Goal: Find specific page/section: Find specific page/section

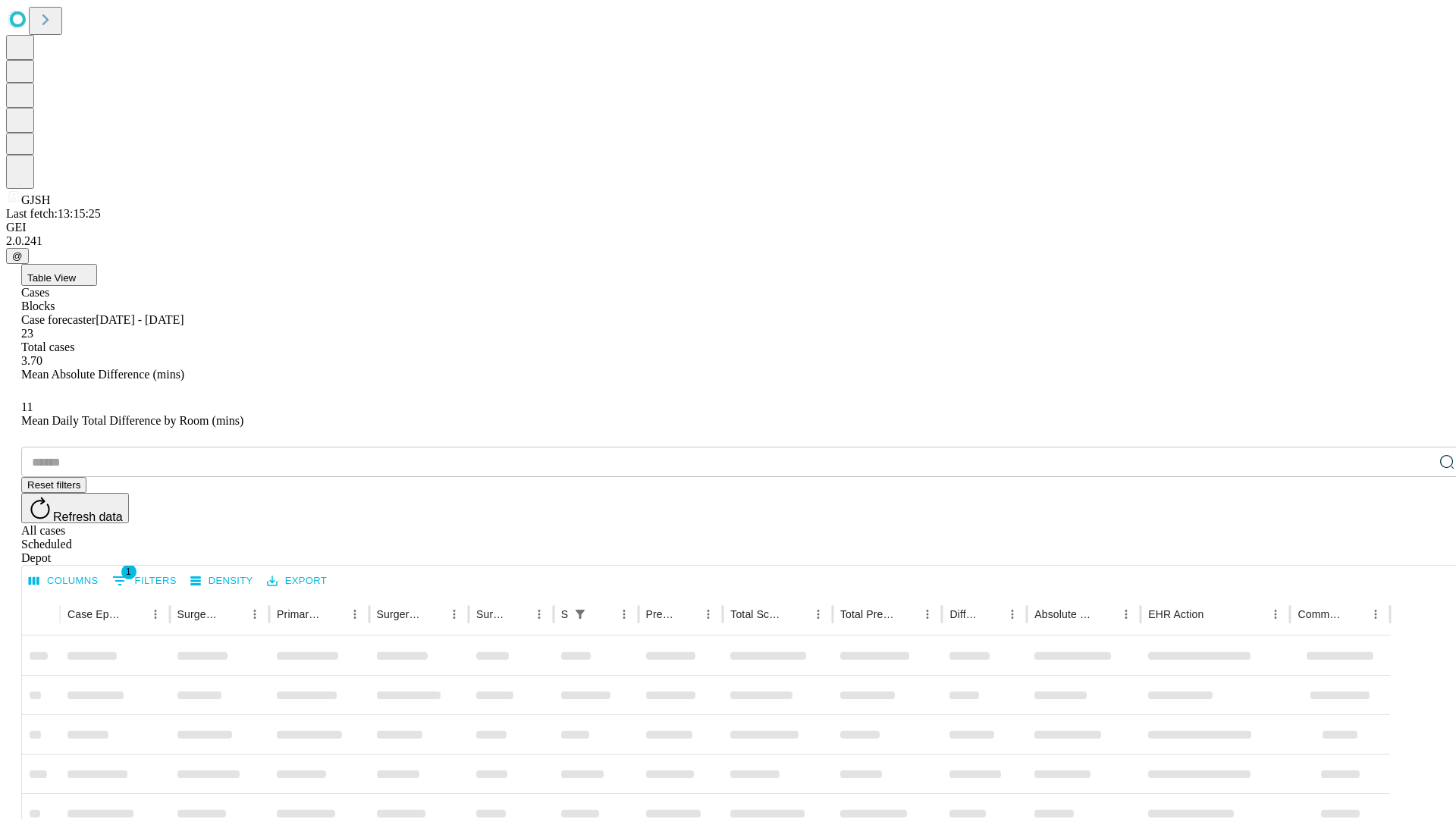
click at [1417, 551] on div "Depot" at bounding box center [743, 558] width 1444 height 14
